Goal: Task Accomplishment & Management: Manage account settings

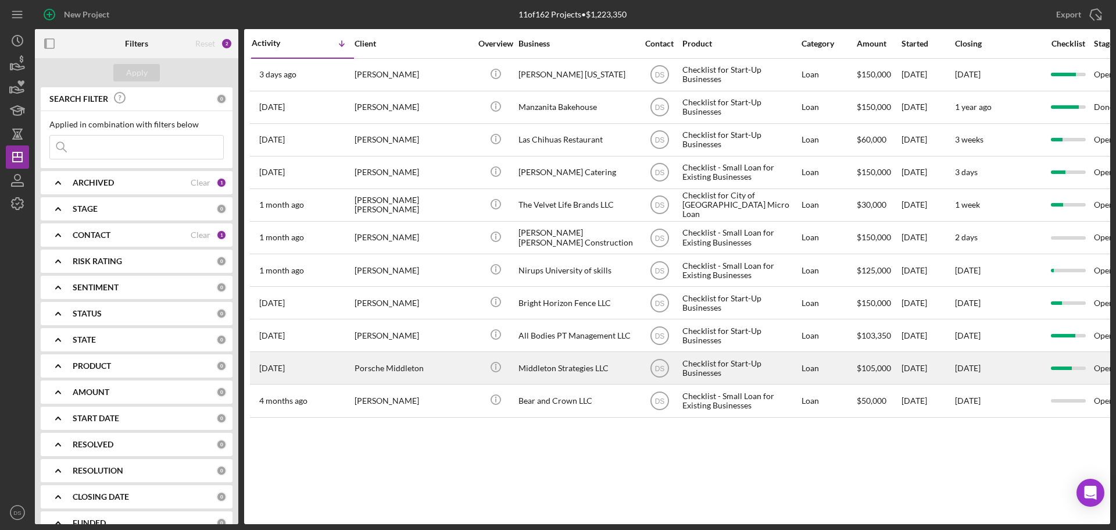
click at [431, 363] on div "Porsche Middleton" at bounding box center [413, 367] width 116 height 31
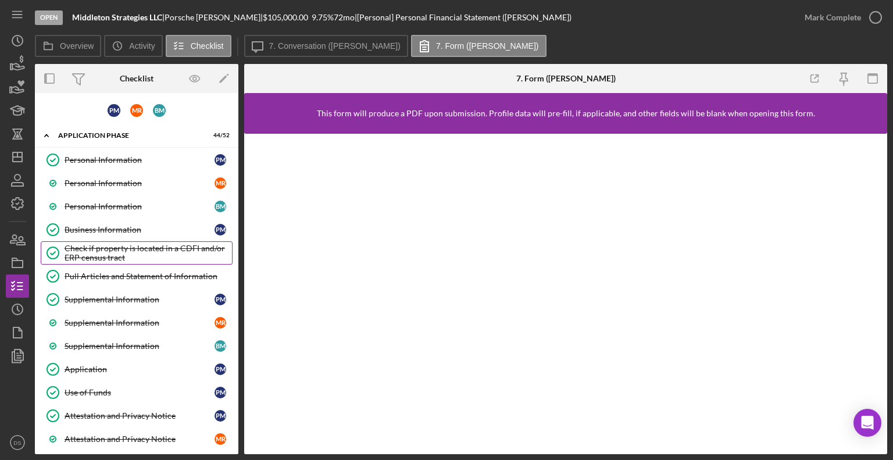
click at [119, 244] on div "Check if property is located in a CDFI and/or ERP census tract" at bounding box center [148, 253] width 167 height 19
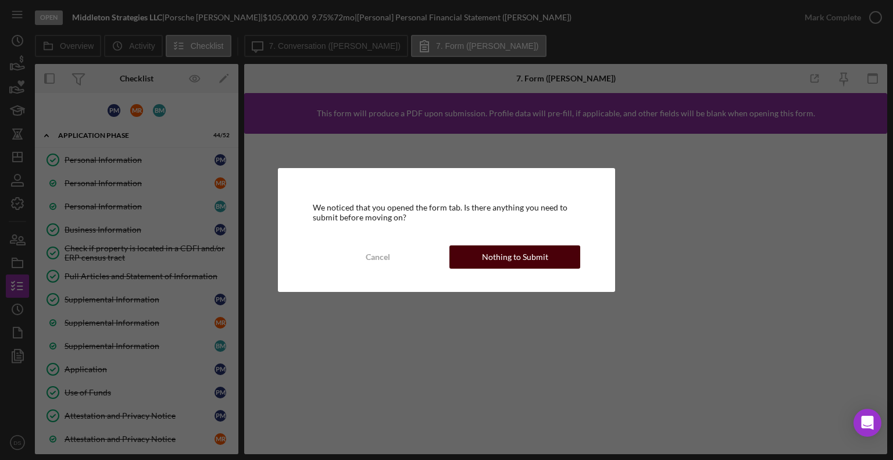
click at [520, 251] on div "Nothing to Submit" at bounding box center [515, 256] width 66 height 23
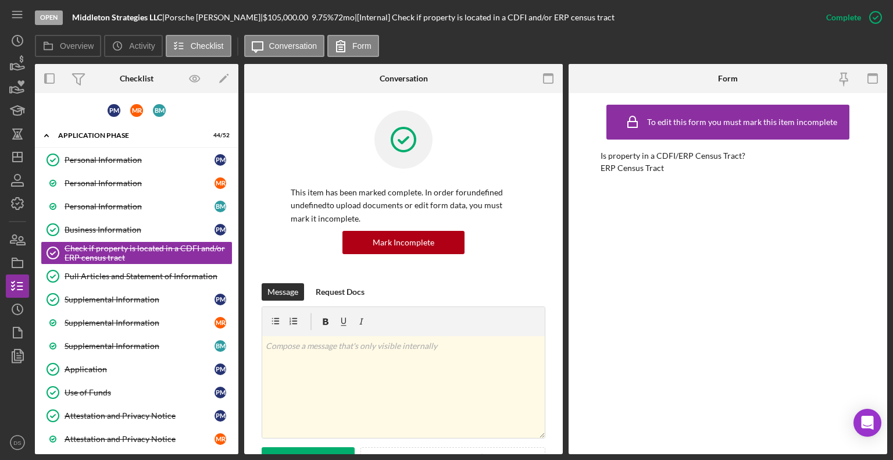
scroll to position [312, 0]
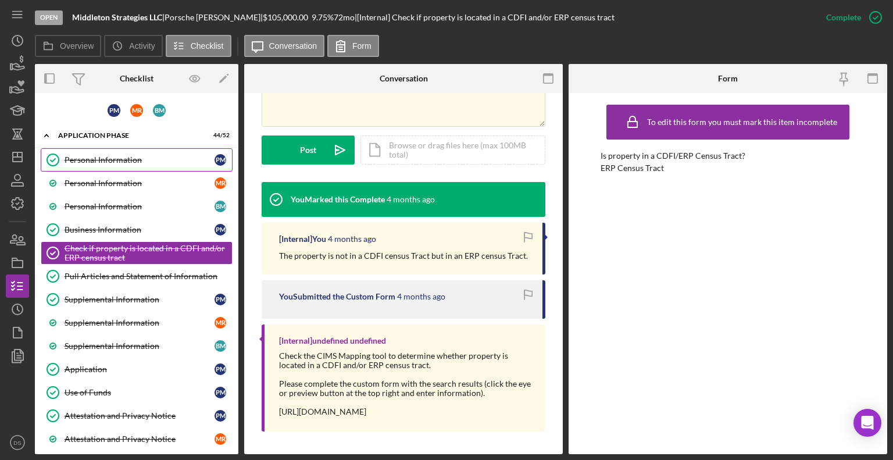
click at [102, 155] on div "Personal Information" at bounding box center [140, 159] width 150 height 9
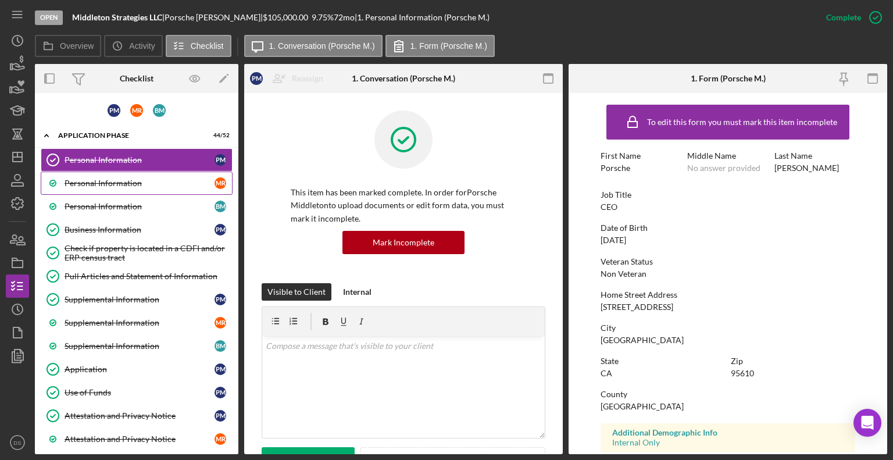
click at [165, 178] on div "Personal Information" at bounding box center [140, 182] width 150 height 9
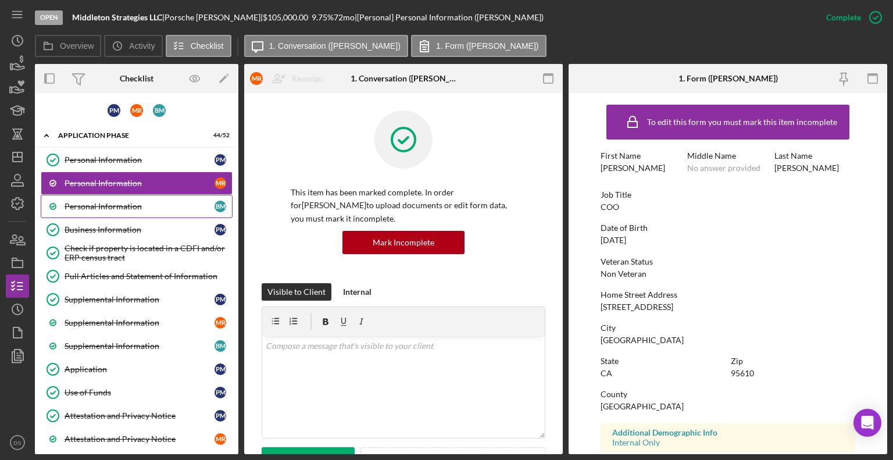
click at [157, 205] on div "Personal Information" at bounding box center [140, 206] width 150 height 9
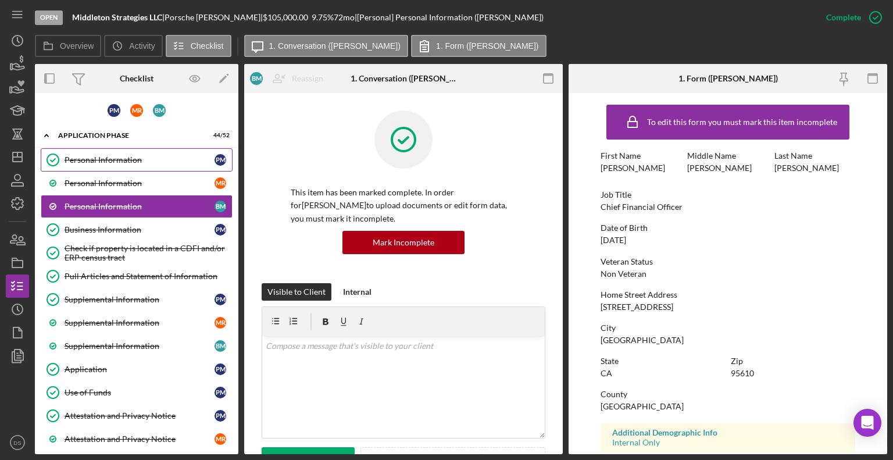
click at [104, 158] on div "Personal Information" at bounding box center [140, 159] width 150 height 9
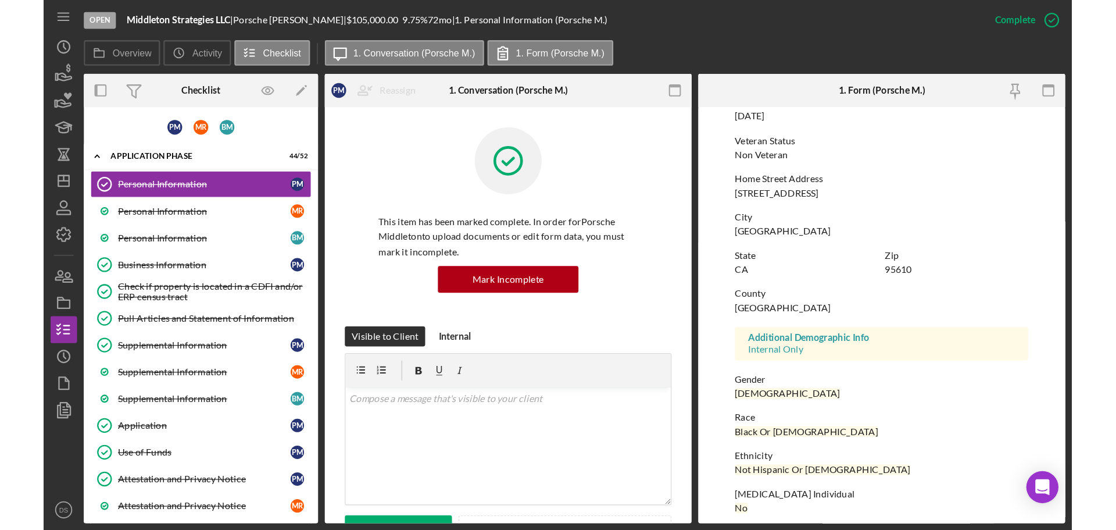
scroll to position [123, 0]
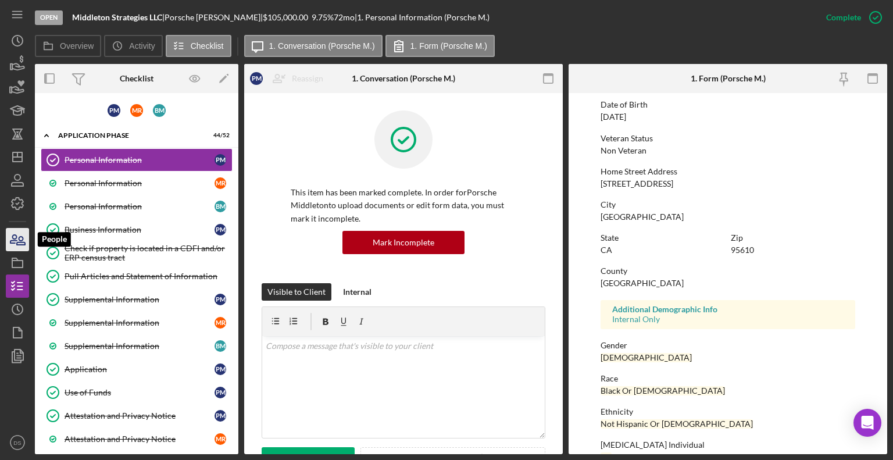
click at [14, 235] on icon "button" at bounding box center [13, 239] width 6 height 8
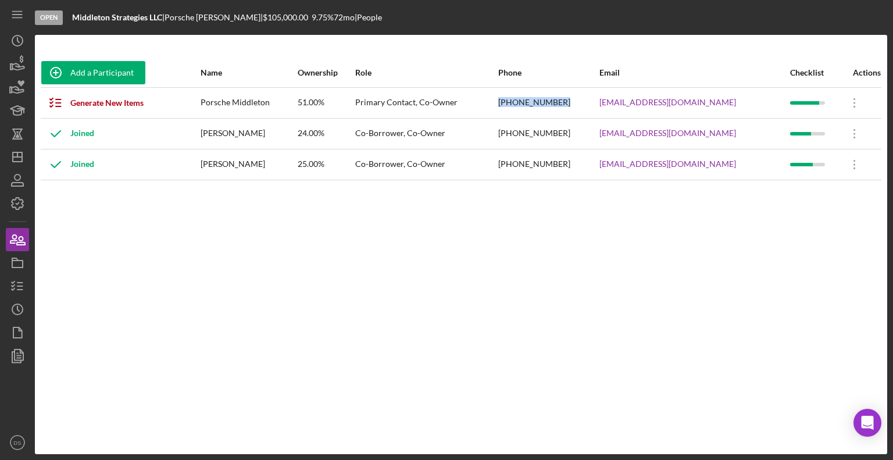
drag, startPoint x: 585, startPoint y: 103, endPoint x: 520, endPoint y: 99, distance: 65.2
click at [520, 99] on tr "Generate New Items Porsche Middleton 51.00% Primary Contact, Co-Owner [PHONE_NU…" at bounding box center [461, 102] width 841 height 31
copy tr "[PHONE_NUMBER]"
click at [575, 246] on div "Add a Participant Name Ownership Role Phone Email Checklist Actions Generate Ne…" at bounding box center [461, 244] width 852 height 373
drag, startPoint x: 738, startPoint y: 98, endPoint x: 625, endPoint y: 100, distance: 113.4
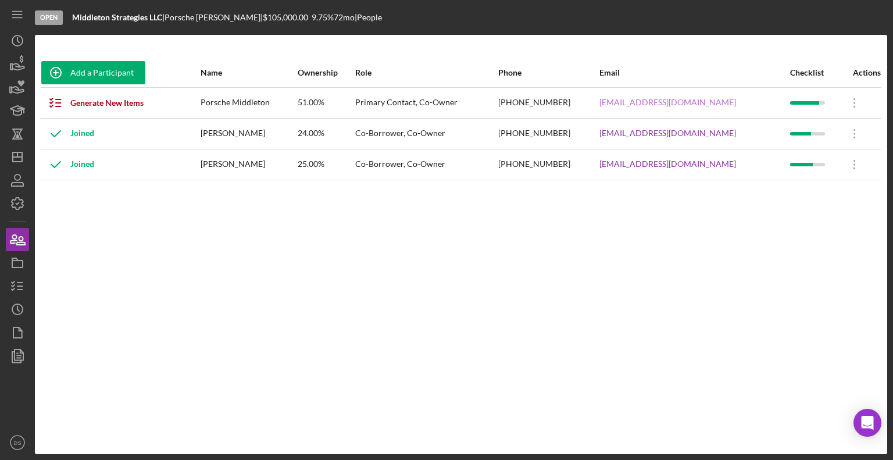
click at [606, 102] on td "[EMAIL_ADDRESS][DOMAIN_NAME]" at bounding box center [694, 102] width 191 height 31
